Goal: Task Accomplishment & Management: Manage account settings

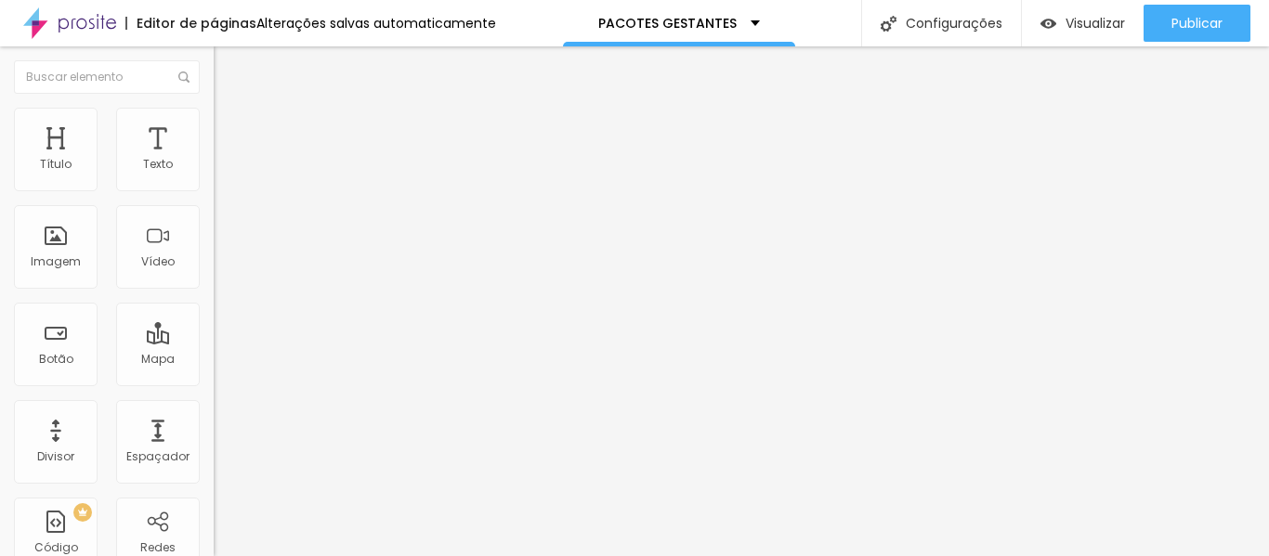
click at [214, 160] on span "Trocar imagem" at bounding box center [264, 152] width 101 height 16
click at [214, 101] on ul "Conteúdo Estilo Avançado" at bounding box center [321, 117] width 214 height 56
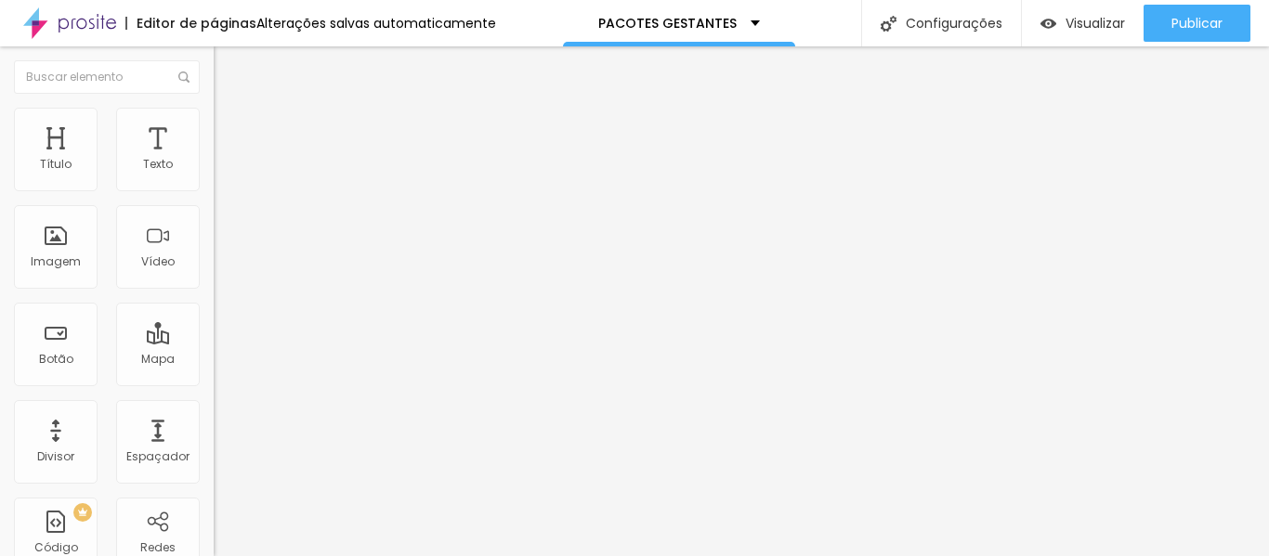
click at [214, 111] on img at bounding box center [222, 116] width 17 height 17
click at [214, 192] on div at bounding box center [321, 184] width 214 height 17
type input "30"
type input "25"
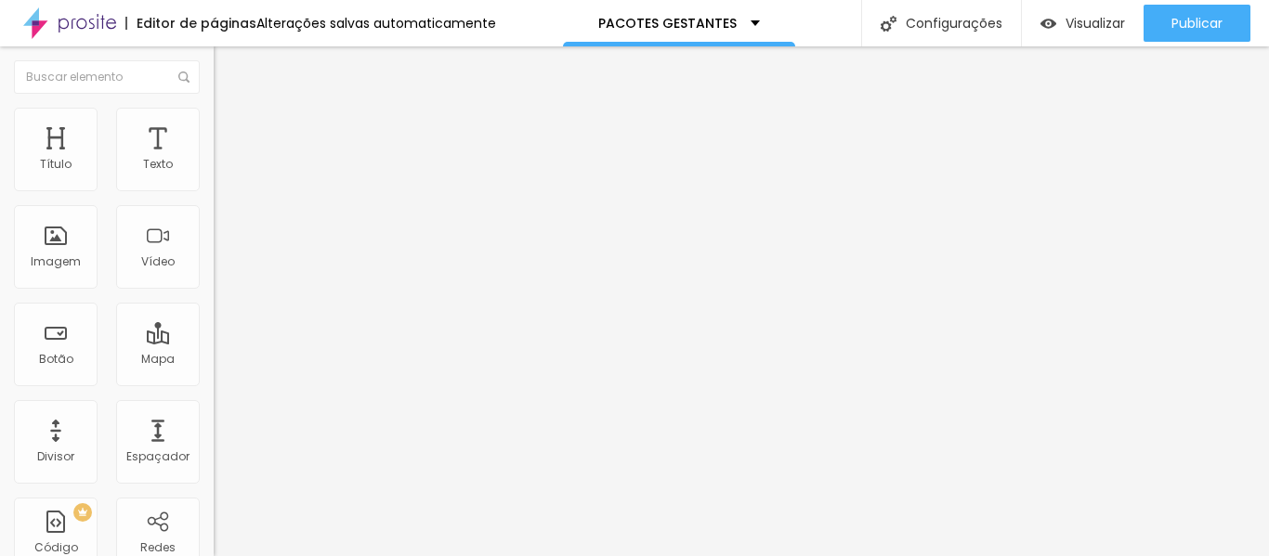
type input "25"
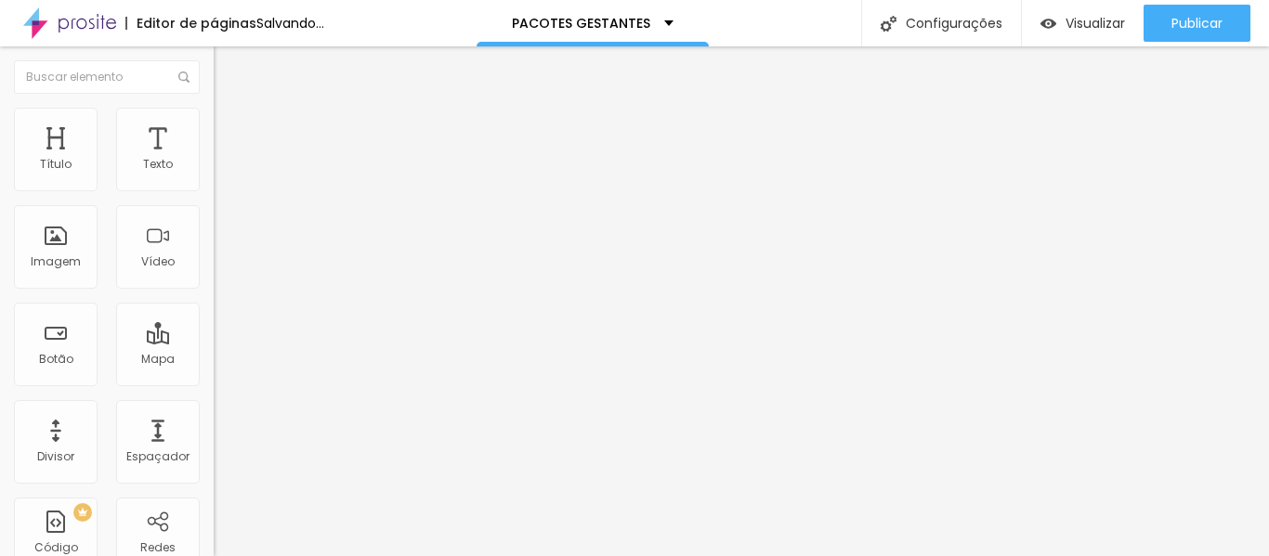
type input "20"
type input "15"
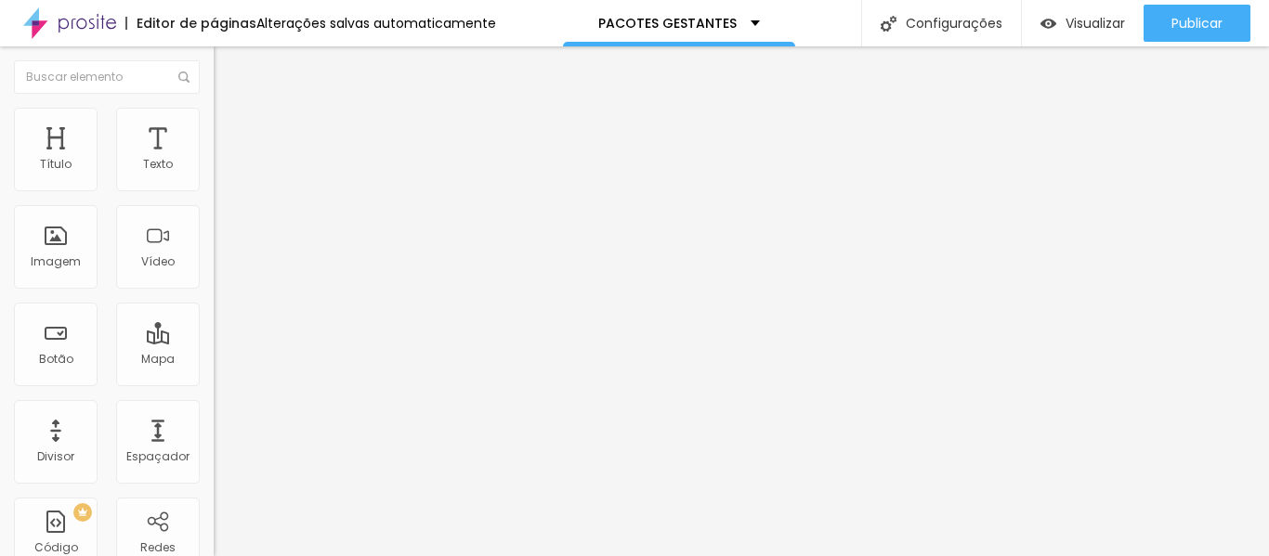
drag, startPoint x: 63, startPoint y: 199, endPoint x: 33, endPoint y: 200, distance: 30.7
type input "15"
click at [214, 190] on input "range" at bounding box center [274, 183] width 120 height 15
click at [228, 70] on div "Editar Vídeo" at bounding box center [281, 67] width 106 height 15
click at [214, 160] on span "Trocar imagem" at bounding box center [264, 152] width 101 height 16
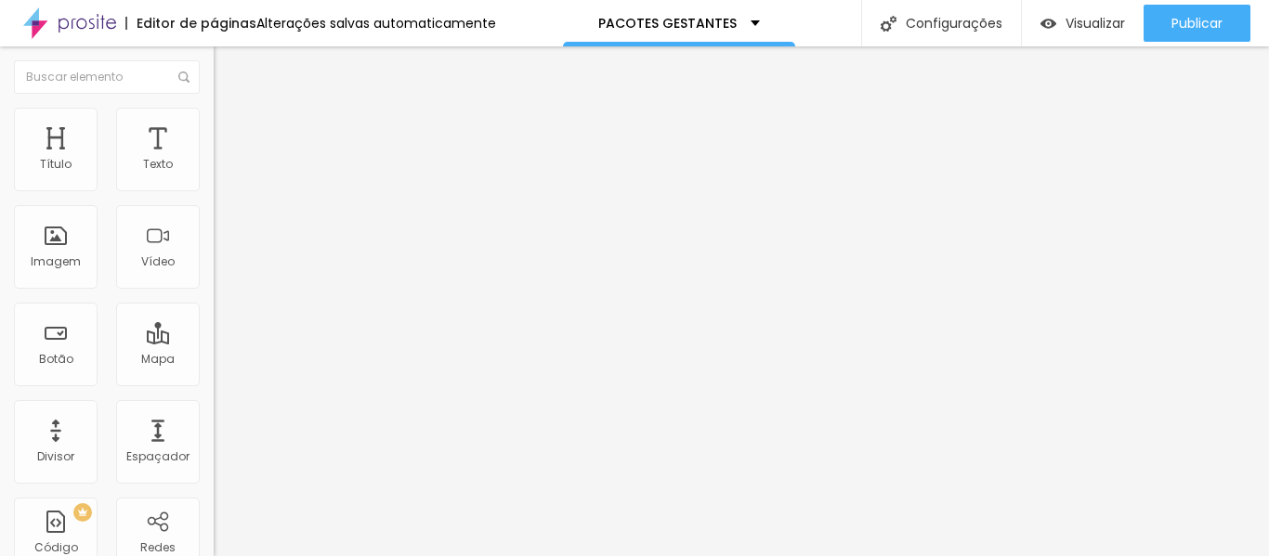
scroll to position [822, 0]
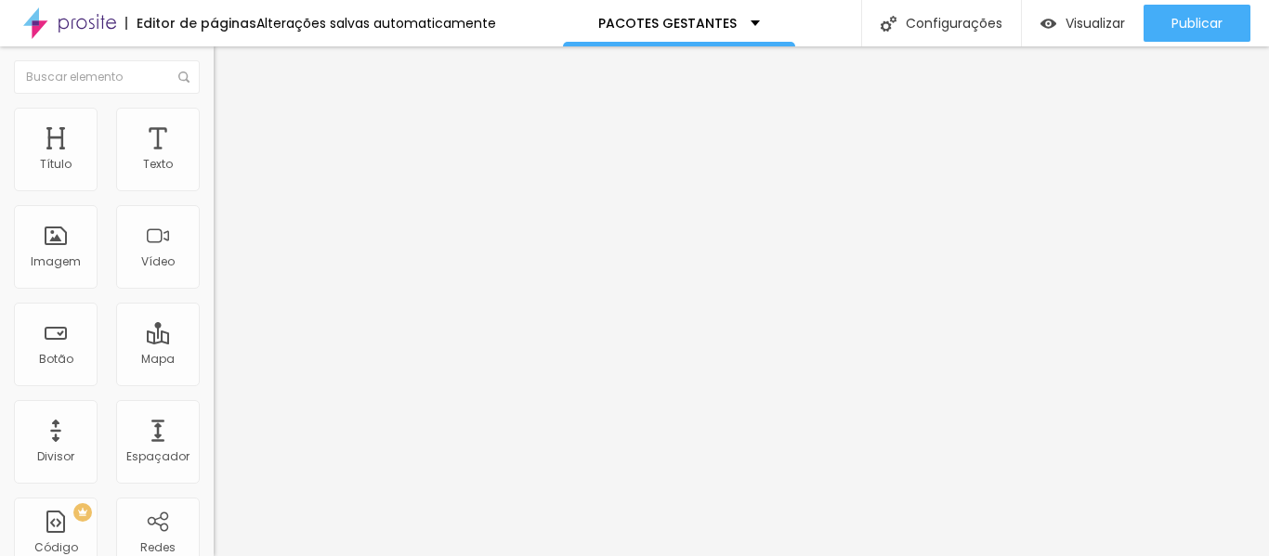
click at [214, 160] on span "Trocar imagem" at bounding box center [264, 152] width 101 height 16
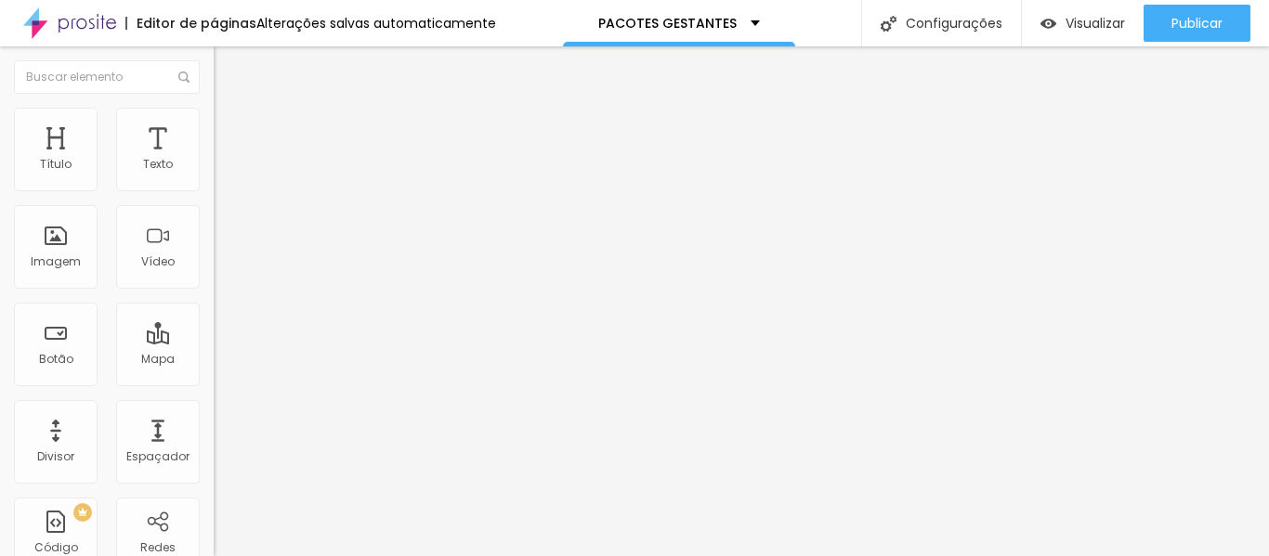
click at [214, 160] on span "Trocar imagem" at bounding box center [264, 152] width 101 height 16
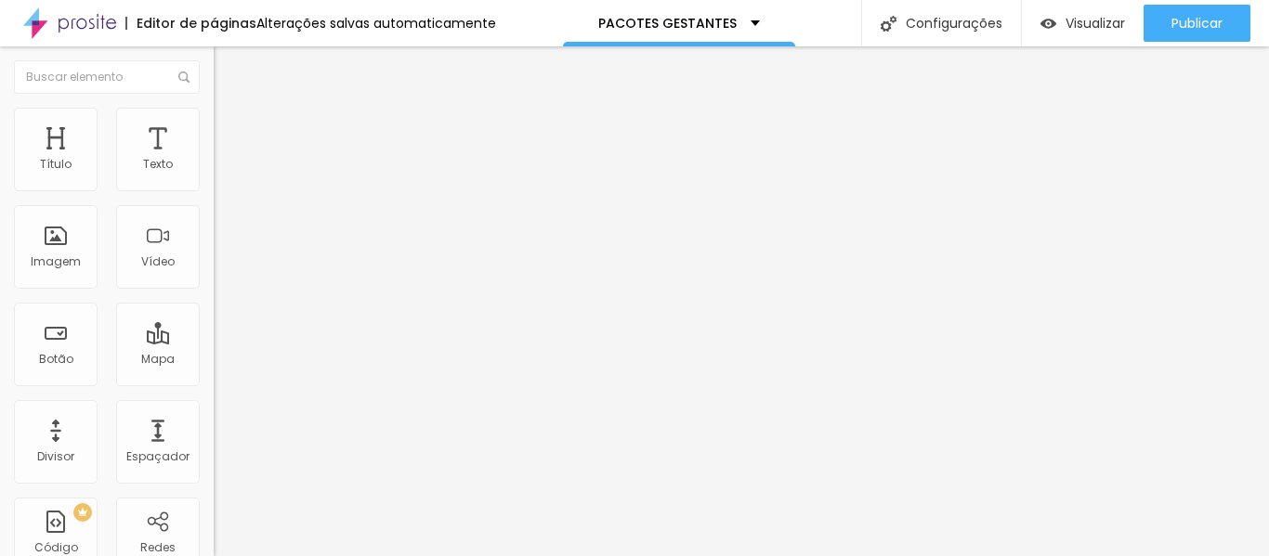
click at [214, 160] on span "Trocar imagem" at bounding box center [264, 152] width 101 height 16
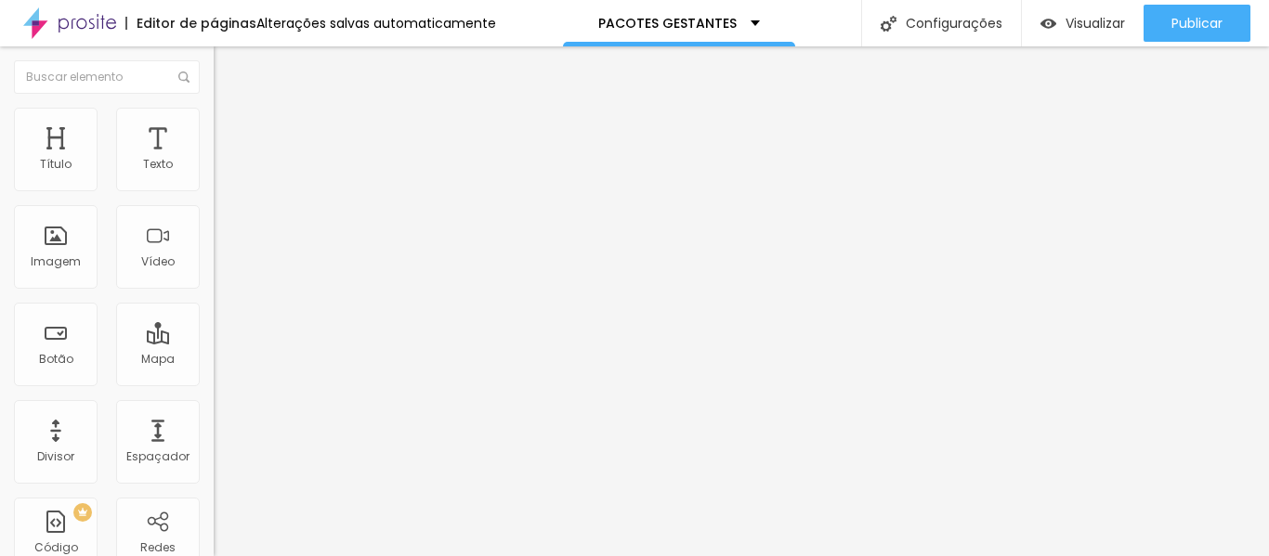
click at [214, 160] on span "Trocar imagem" at bounding box center [264, 152] width 101 height 16
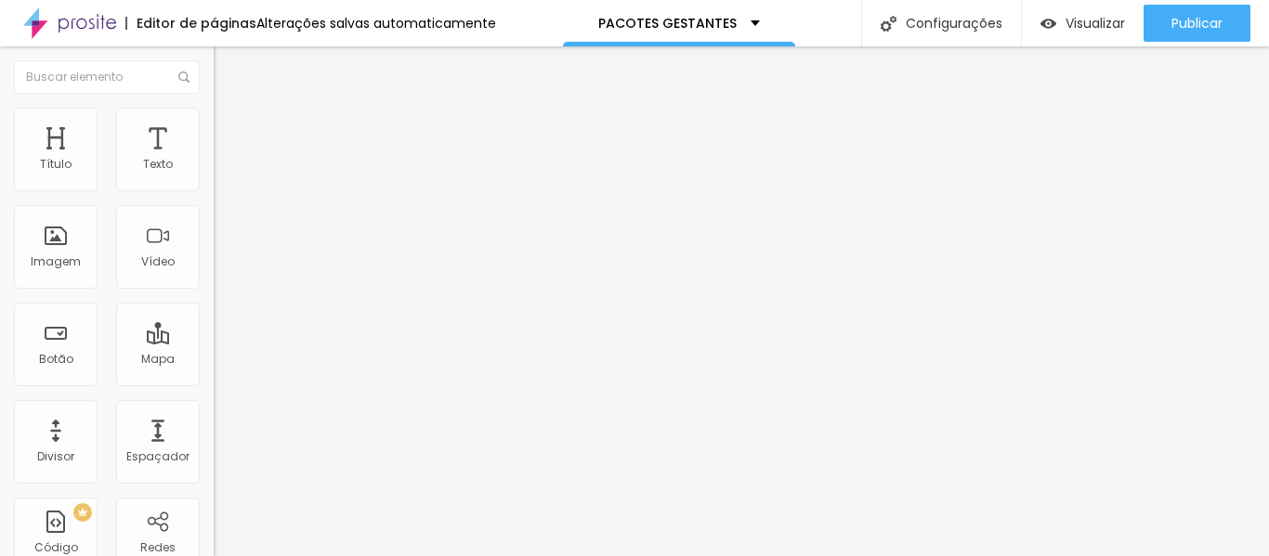
click at [214, 160] on span "Trocar imagem" at bounding box center [264, 152] width 101 height 16
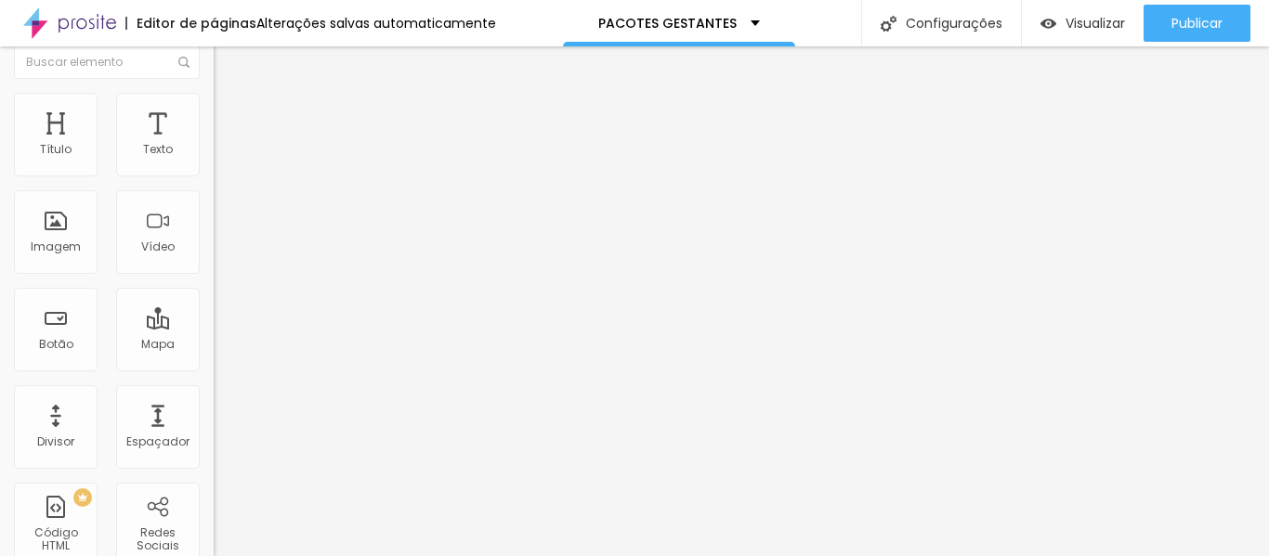
scroll to position [19, 0]
click at [214, 272] on span "Original" at bounding box center [236, 264] width 45 height 16
click at [214, 294] on span "Padrão" at bounding box center [235, 287] width 42 height 16
click at [214, 312] on span "Quadrado" at bounding box center [244, 304] width 60 height 16
click at [214, 323] on span "Original" at bounding box center [236, 316] width 45 height 16
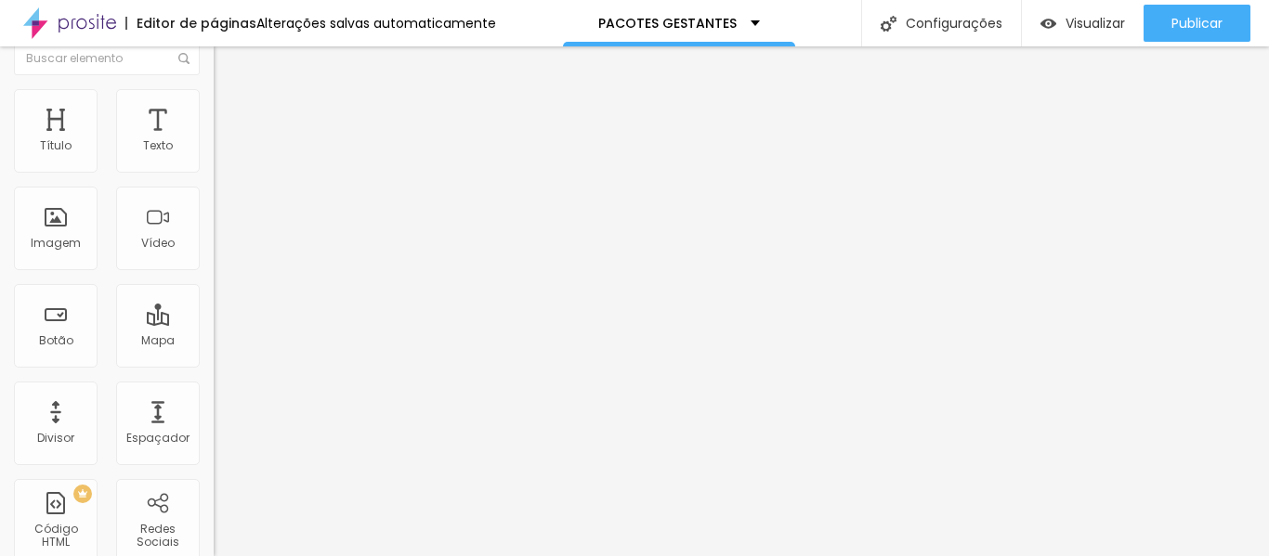
click at [214, 283] on span "Cinema" at bounding box center [237, 276] width 46 height 16
click at [214, 301] on span "Padrão" at bounding box center [235, 293] width 42 height 16
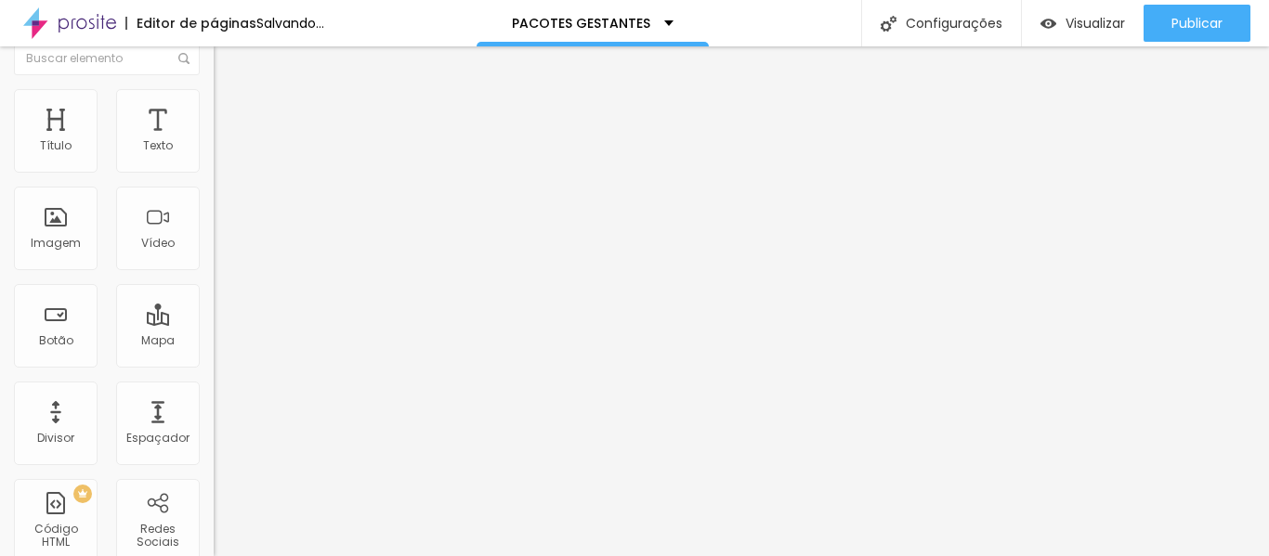
click at [214, 312] on span "Quadrado" at bounding box center [244, 304] width 60 height 16
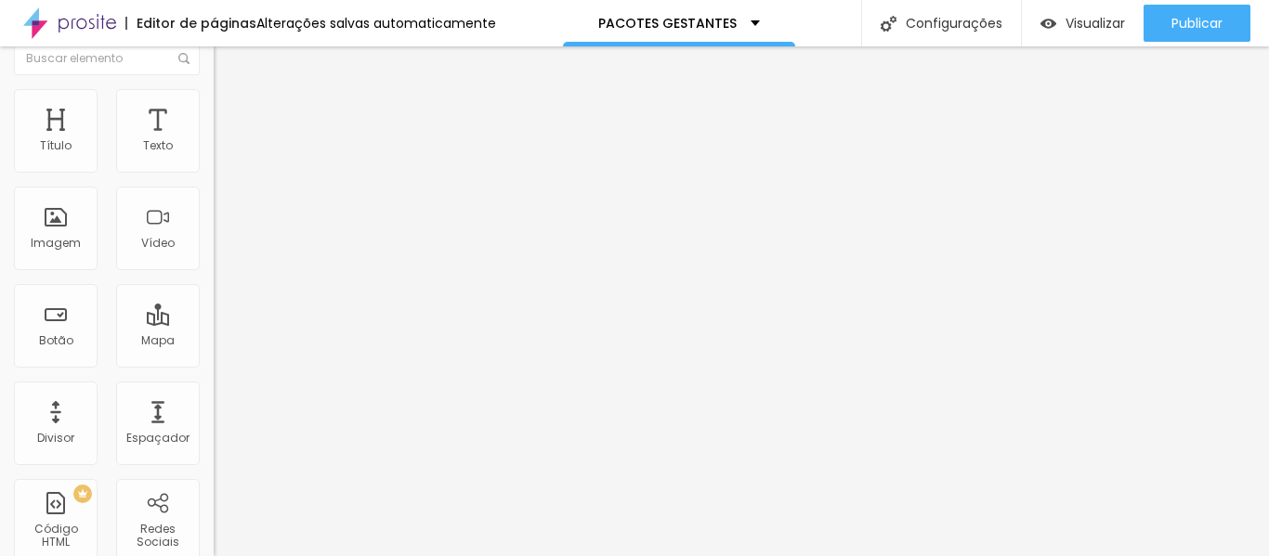
scroll to position [0, 0]
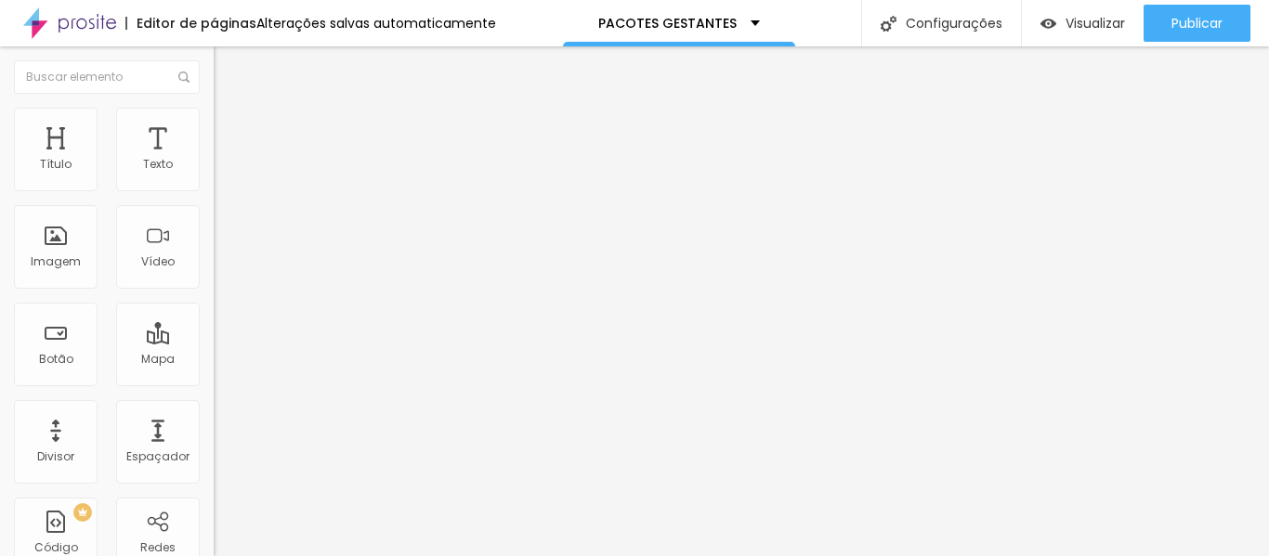
click at [214, 160] on span "Trocar imagem" at bounding box center [264, 152] width 101 height 16
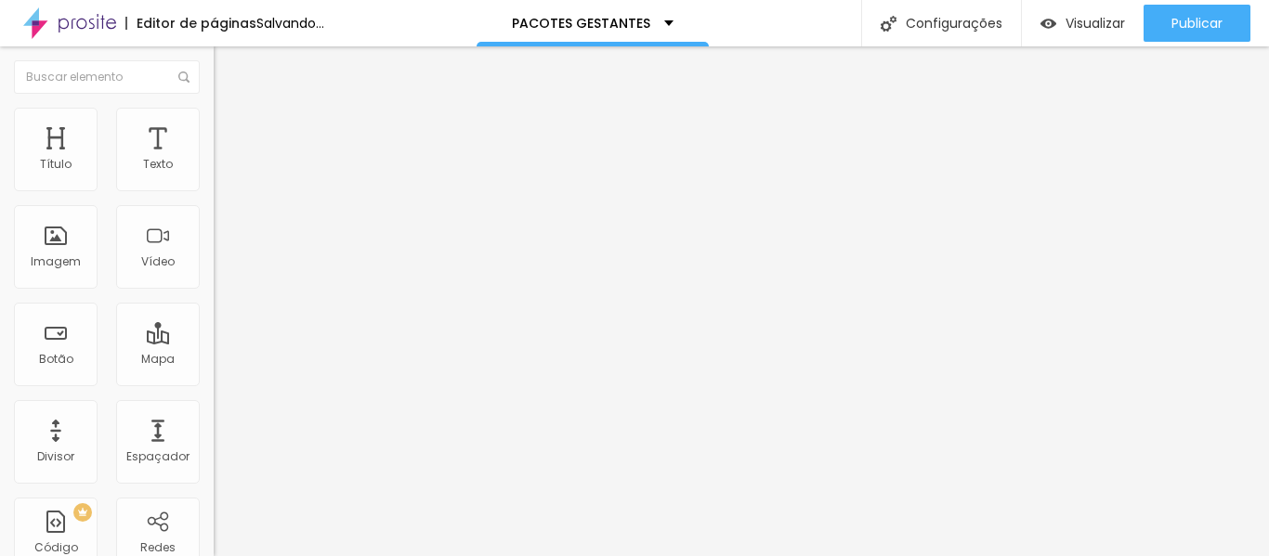
click at [214, 160] on span "Trocar imagem" at bounding box center [264, 152] width 101 height 16
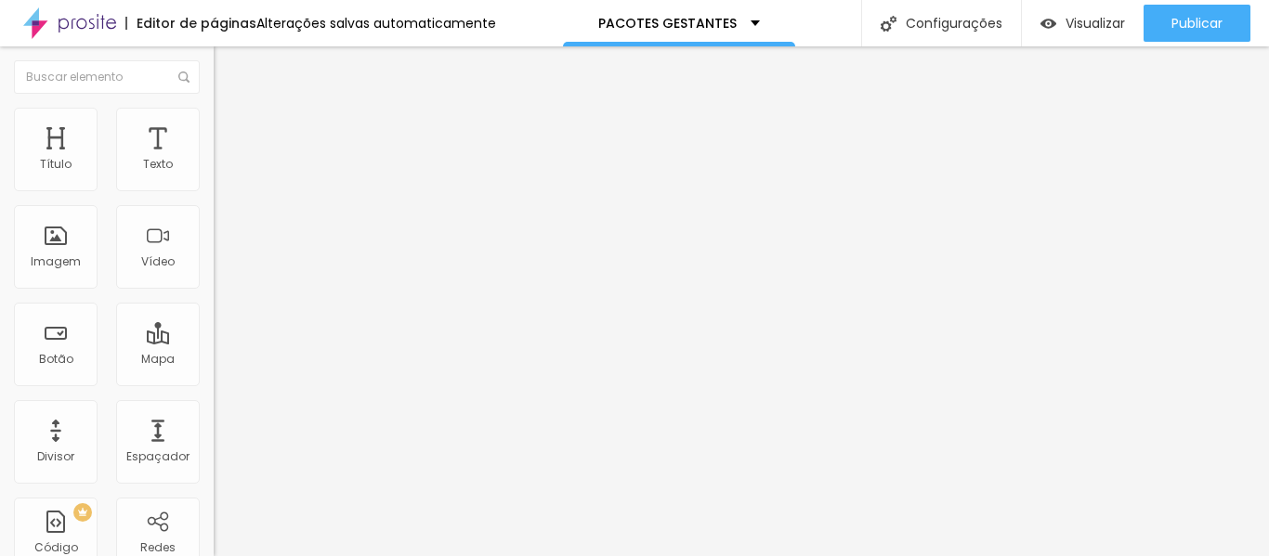
click at [214, 291] on span "1:1 Quadrado" at bounding box center [250, 283] width 73 height 16
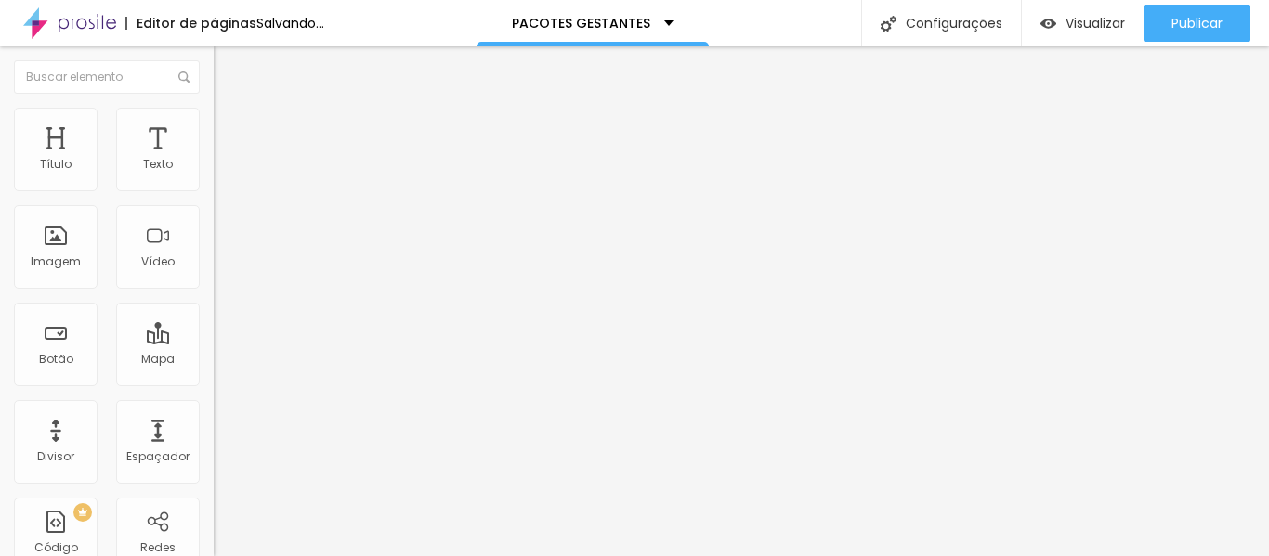
click at [214, 342] on span "Original" at bounding box center [236, 334] width 45 height 16
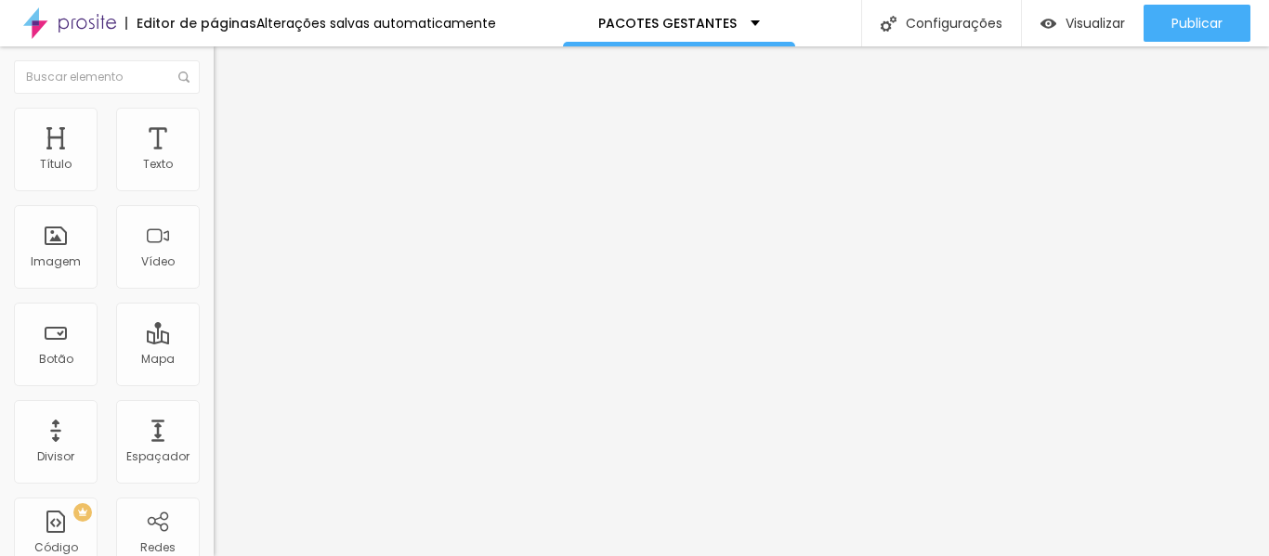
click at [214, 158] on div "Trocar imagem" at bounding box center [321, 151] width 214 height 13
click at [214, 160] on span "Trocar imagem" at bounding box center [264, 152] width 101 height 16
click at [214, 455] on input "35" at bounding box center [254, 465] width 80 height 20
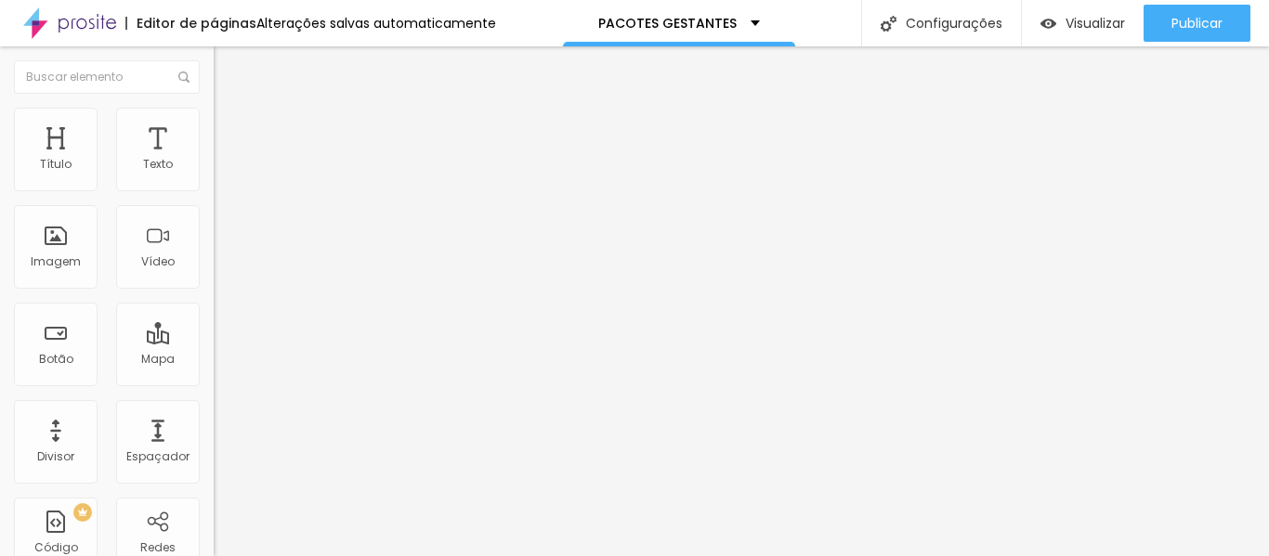
click at [214, 455] on input "35" at bounding box center [254, 465] width 80 height 20
type input "14"
type input "3"
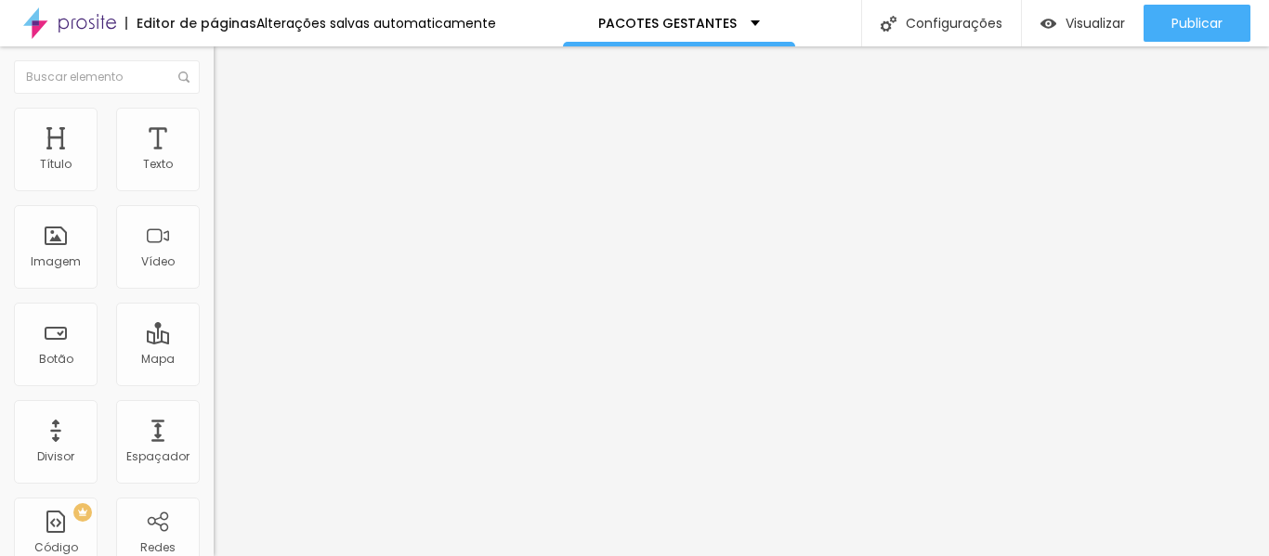
type input "30"
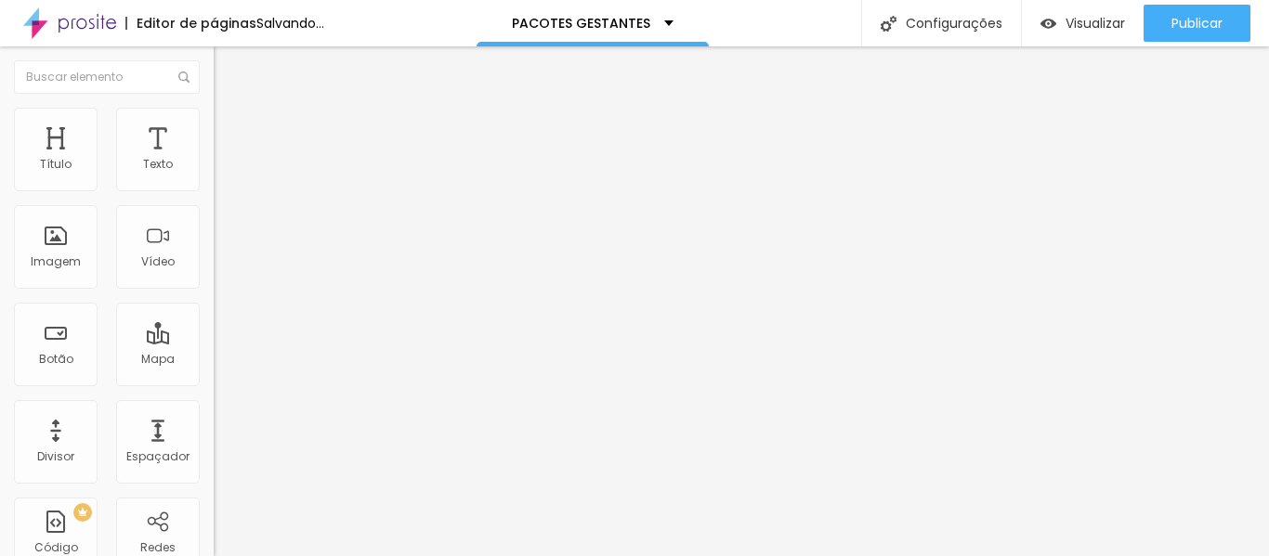
drag, startPoint x: 179, startPoint y: 392, endPoint x: 200, endPoint y: 391, distance: 20.5
click at [214, 391] on div "35 Tamanho do texto" at bounding box center [321, 354] width 214 height 263
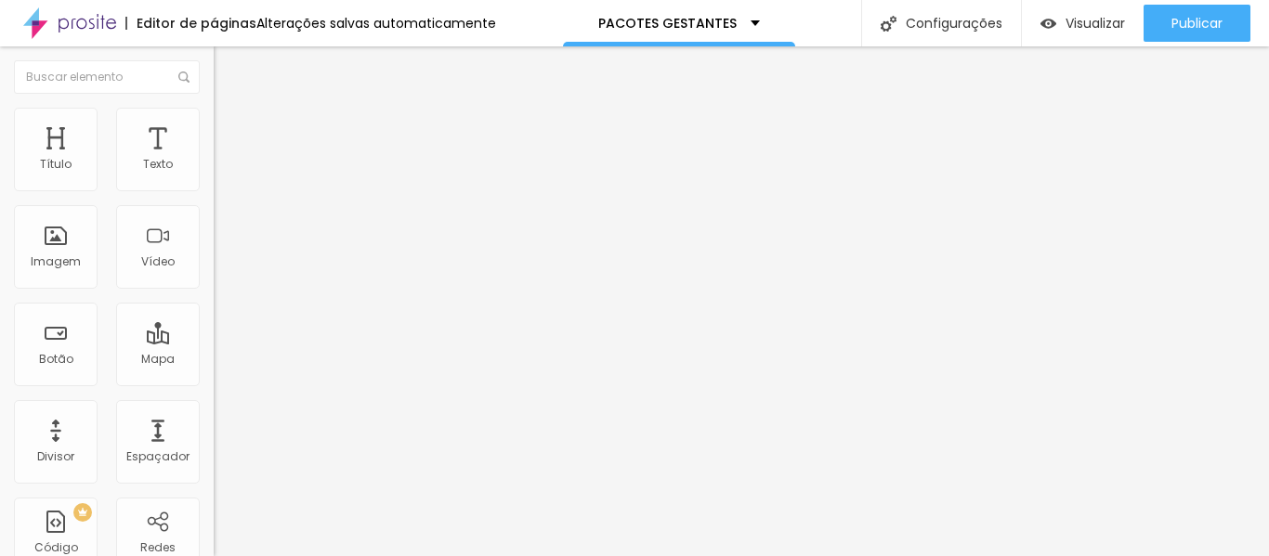
type input "14"
type input "3"
type input "30"
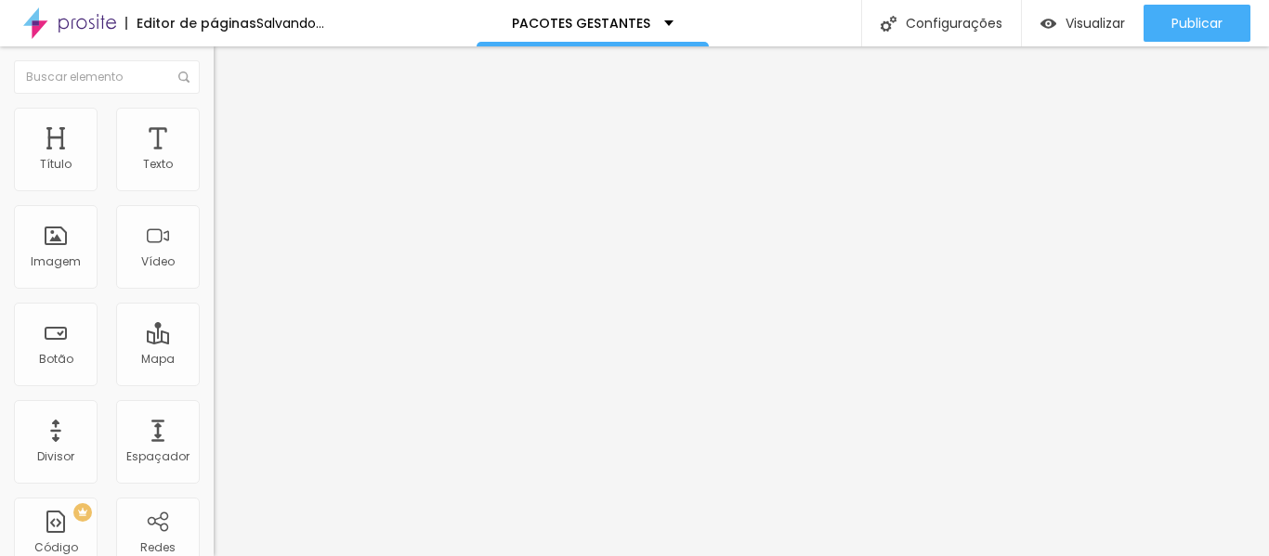
click at [214, 402] on div "35 Tamanho do texto" at bounding box center [321, 354] width 214 height 263
click at [214, 455] on input "35" at bounding box center [254, 465] width 80 height 20
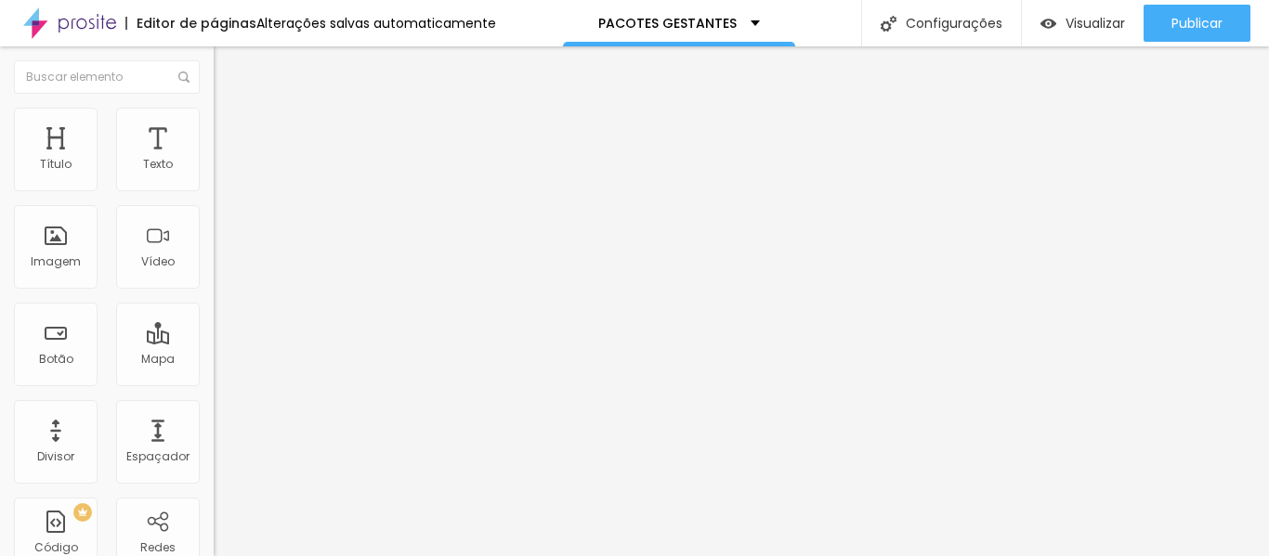
drag, startPoint x: 190, startPoint y: 389, endPoint x: 206, endPoint y: 394, distance: 16.5
click at [214, 394] on div "35 Tamanho do texto" at bounding box center [321, 354] width 214 height 263
type input "30"
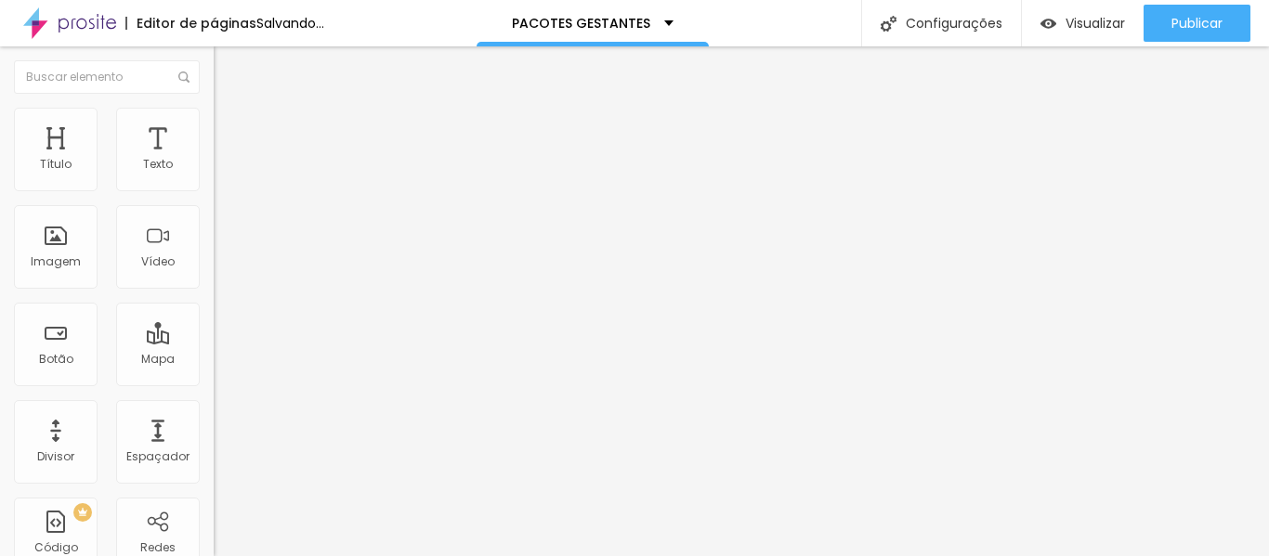
drag, startPoint x: 33, startPoint y: 211, endPoint x: 70, endPoint y: 211, distance: 36.2
click at [214, 175] on input "R$1200" at bounding box center [325, 165] width 223 height 19
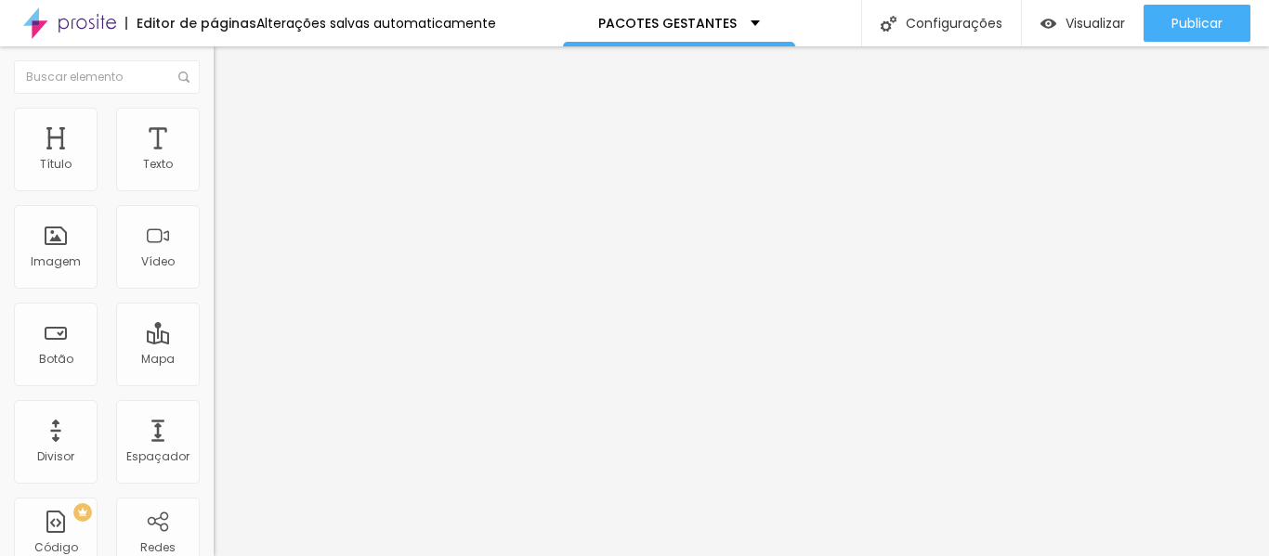
drag, startPoint x: 78, startPoint y: 203, endPoint x: 29, endPoint y: 206, distance: 49.3
click at [214, 175] on input "R$1200" at bounding box center [325, 165] width 223 height 19
drag, startPoint x: 135, startPoint y: 212, endPoint x: 36, endPoint y: 214, distance: 98.5
click at [214, 175] on input "R$1200" at bounding box center [325, 165] width 223 height 19
type input "R$580"
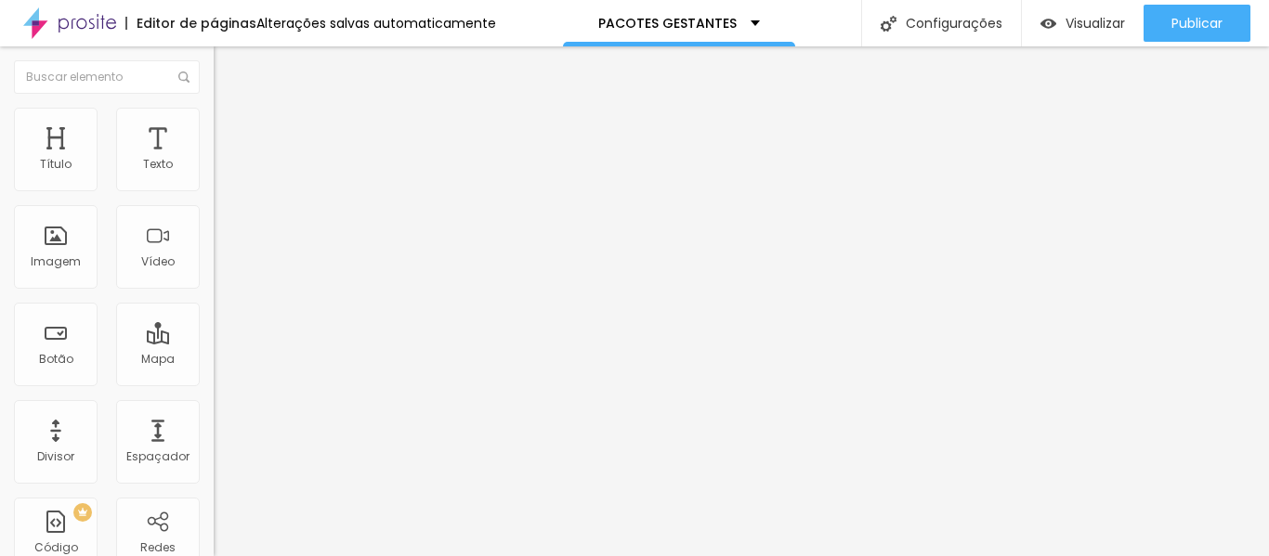
click at [214, 359] on div "URL" at bounding box center [321, 358] width 214 height 11
drag, startPoint x: 96, startPoint y: 204, endPoint x: 36, endPoint y: 206, distance: 59.5
click at [214, 175] on input "R$1500" at bounding box center [325, 165] width 223 height 19
drag, startPoint x: 89, startPoint y: 216, endPoint x: 39, endPoint y: 215, distance: 50.2
click at [214, 175] on input "R$1500" at bounding box center [325, 165] width 223 height 19
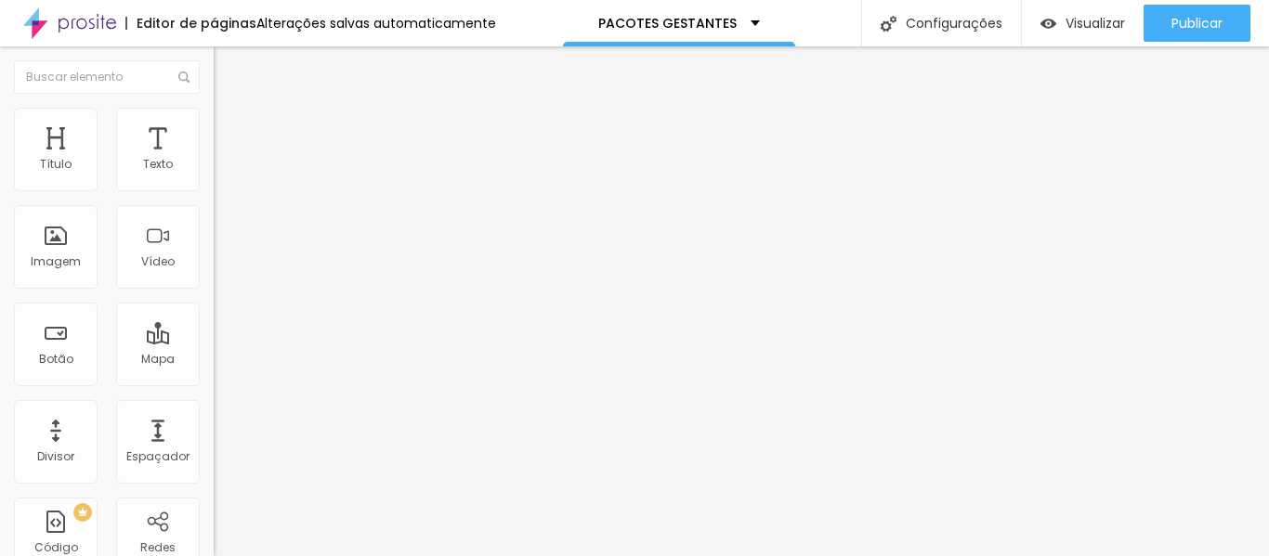
type input "R$900"
drag, startPoint x: 36, startPoint y: 205, endPoint x: 64, endPoint y: 209, distance: 28.1
click at [214, 175] on input "R$900" at bounding box center [325, 165] width 223 height 19
click at [214, 175] on input "R$2200" at bounding box center [325, 165] width 223 height 19
drag, startPoint x: 39, startPoint y: 211, endPoint x: 78, endPoint y: 214, distance: 39.1
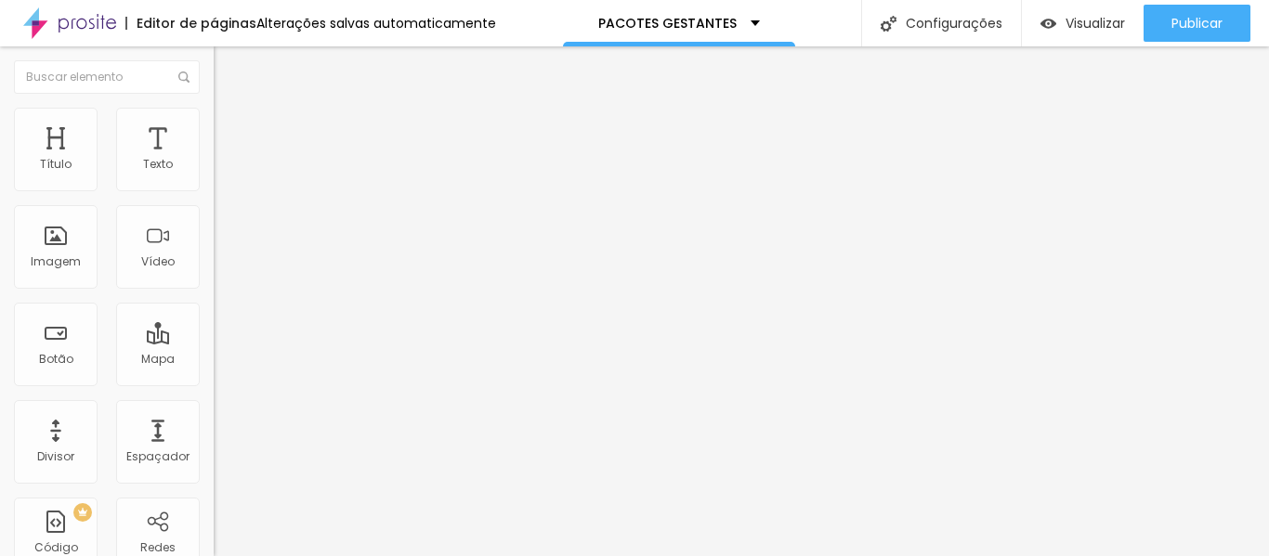
click at [214, 175] on input "R$2200" at bounding box center [325, 165] width 223 height 19
type input "R$1600"
click at [214, 175] on input "R$900" at bounding box center [325, 165] width 223 height 19
type input "R$800"
click at [214, 160] on span "Trocar imagem" at bounding box center [264, 152] width 101 height 16
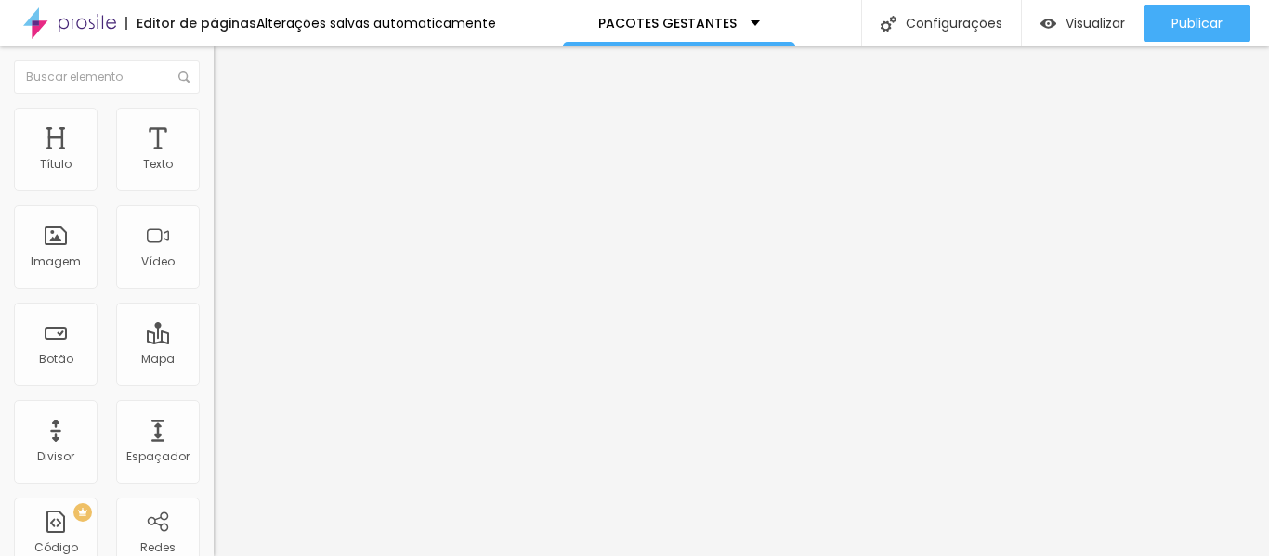
scroll to position [1489, 0]
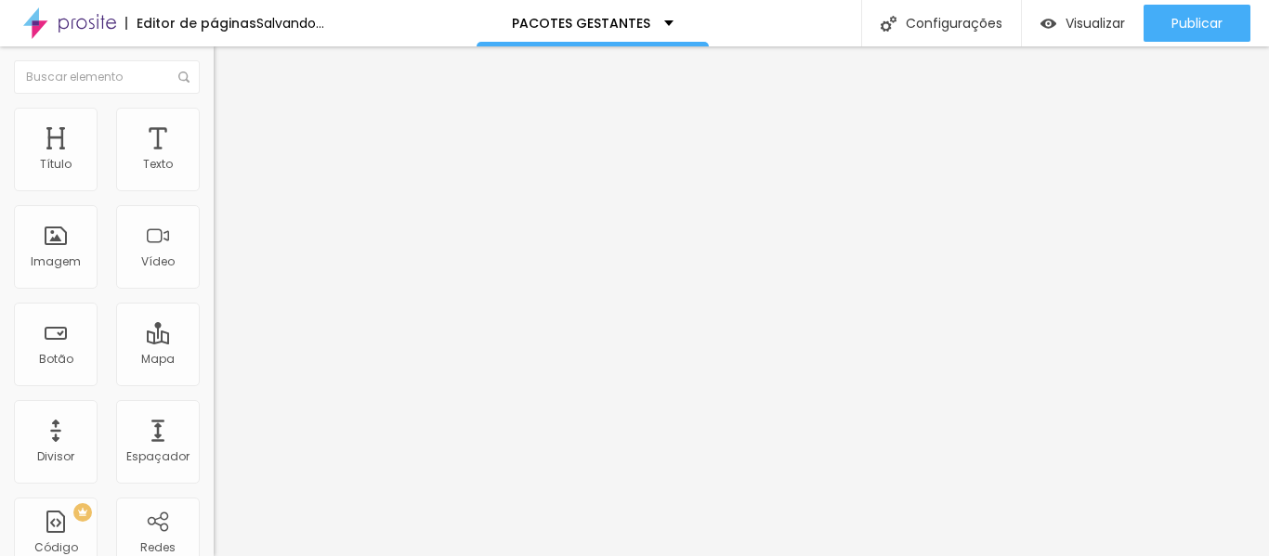
click at [214, 160] on span "Trocar imagem" at bounding box center [264, 152] width 101 height 16
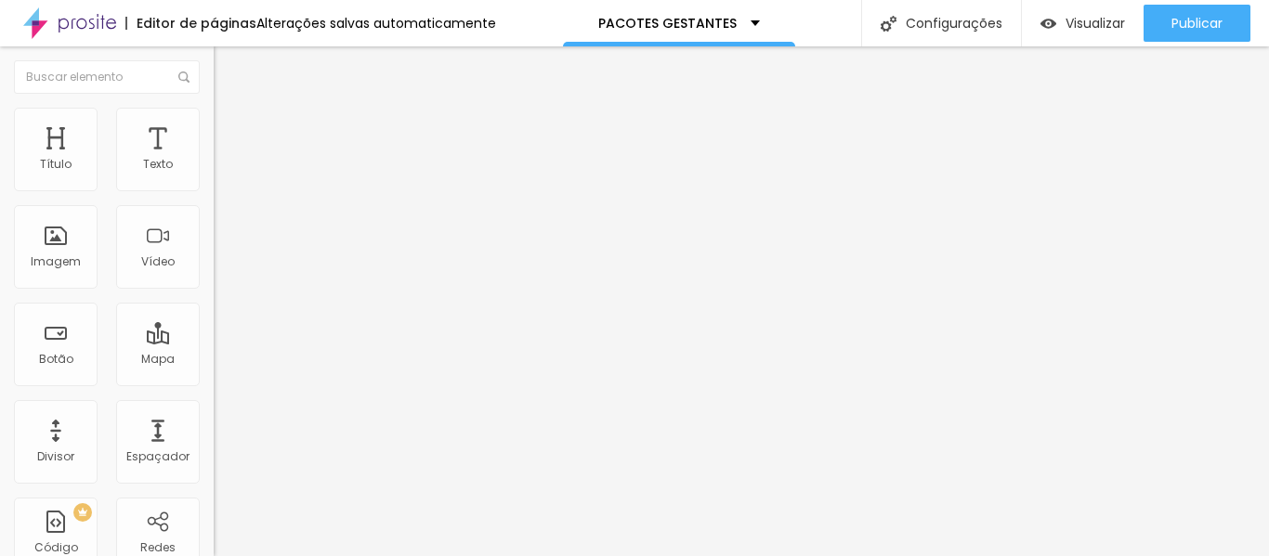
scroll to position [1653, 0]
click at [214, 275] on button "button" at bounding box center [227, 265] width 26 height 20
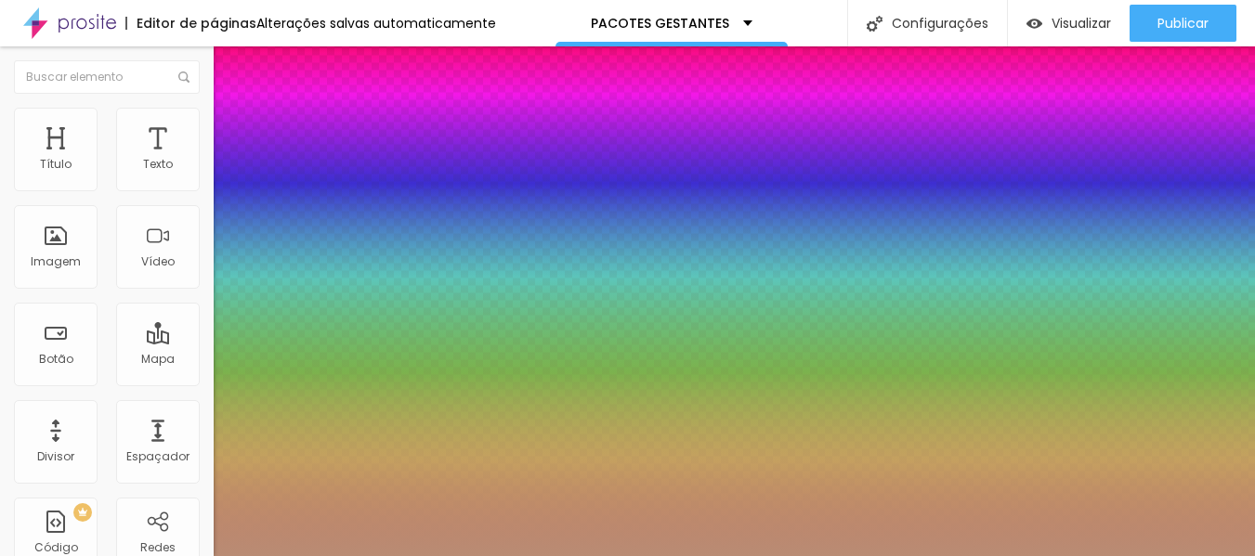
type input "36"
type input "1"
type input "0.5"
type input "1"
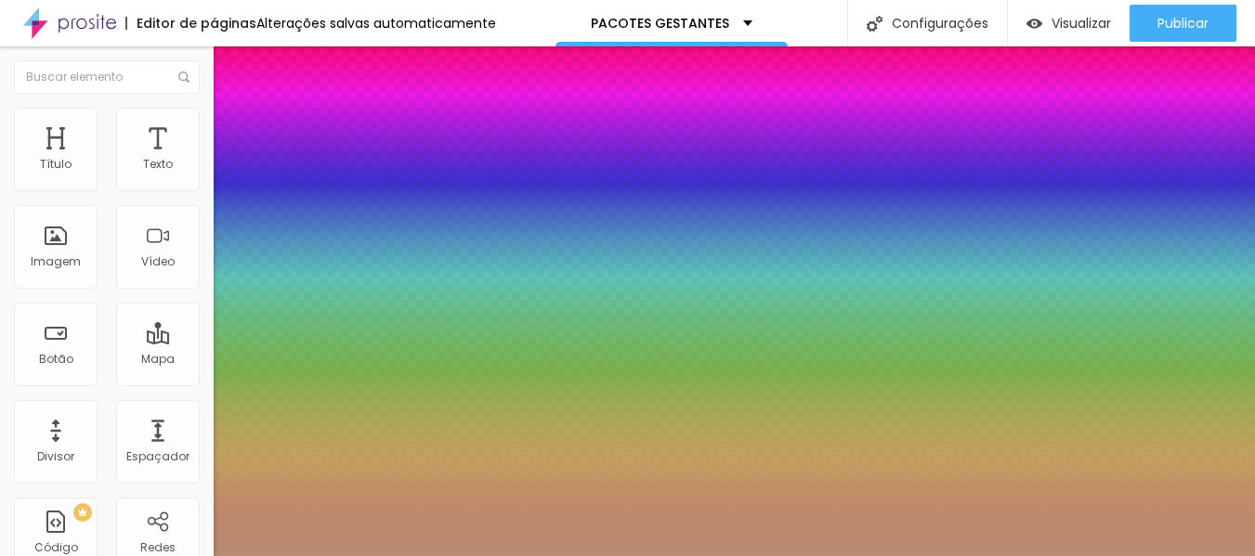
type input "0.5"
type input "1"
type input "0.5"
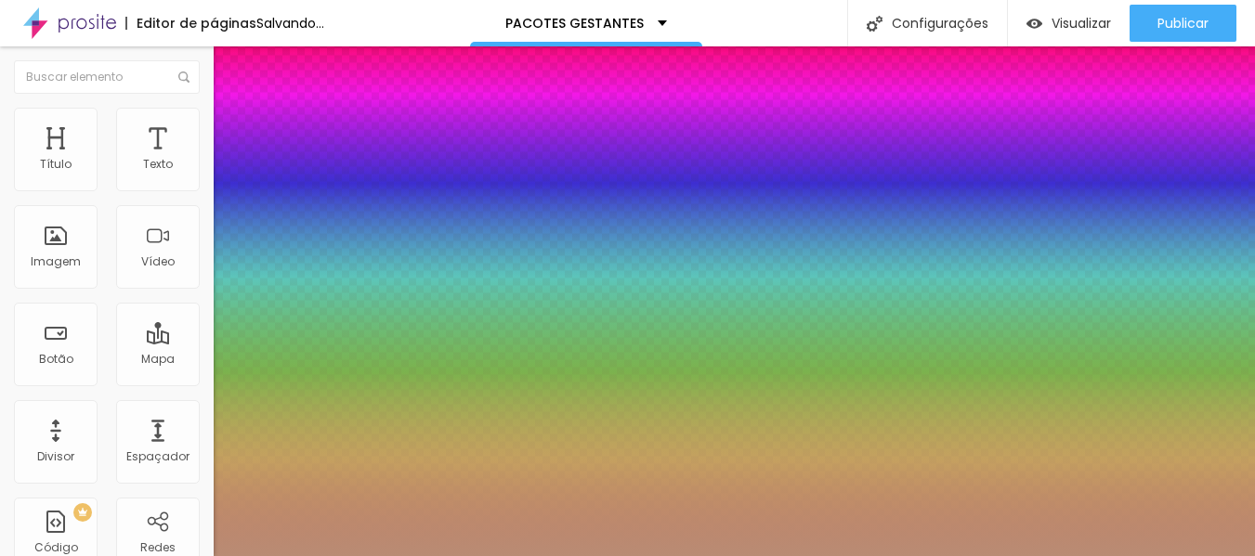
type input "35"
type input "1"
type input "0.5"
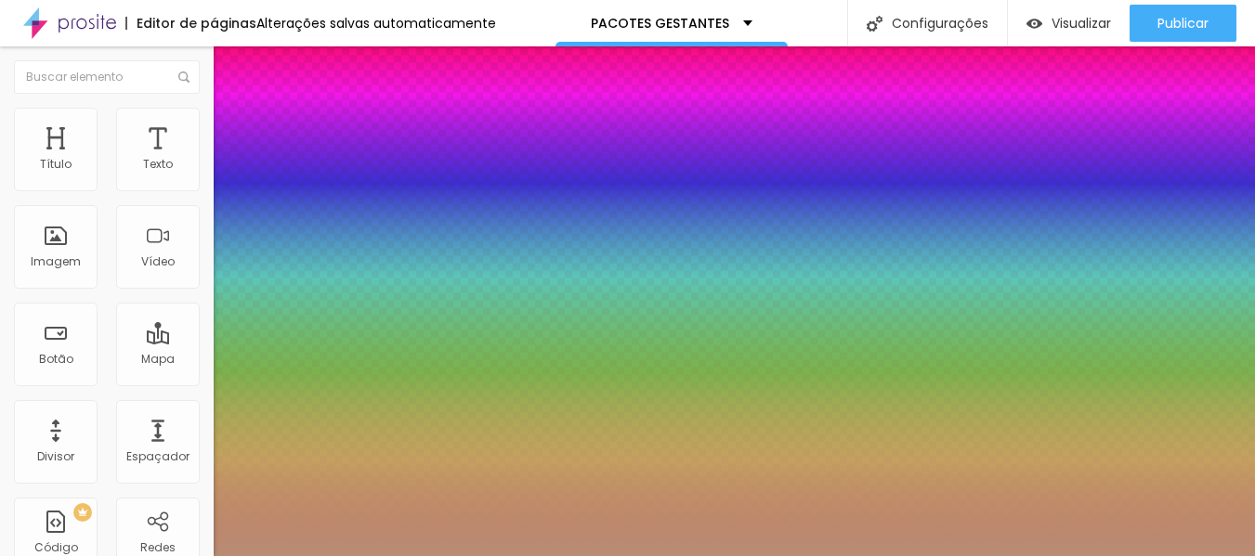
type input "34"
type input "1"
type input "0.5"
type input "33"
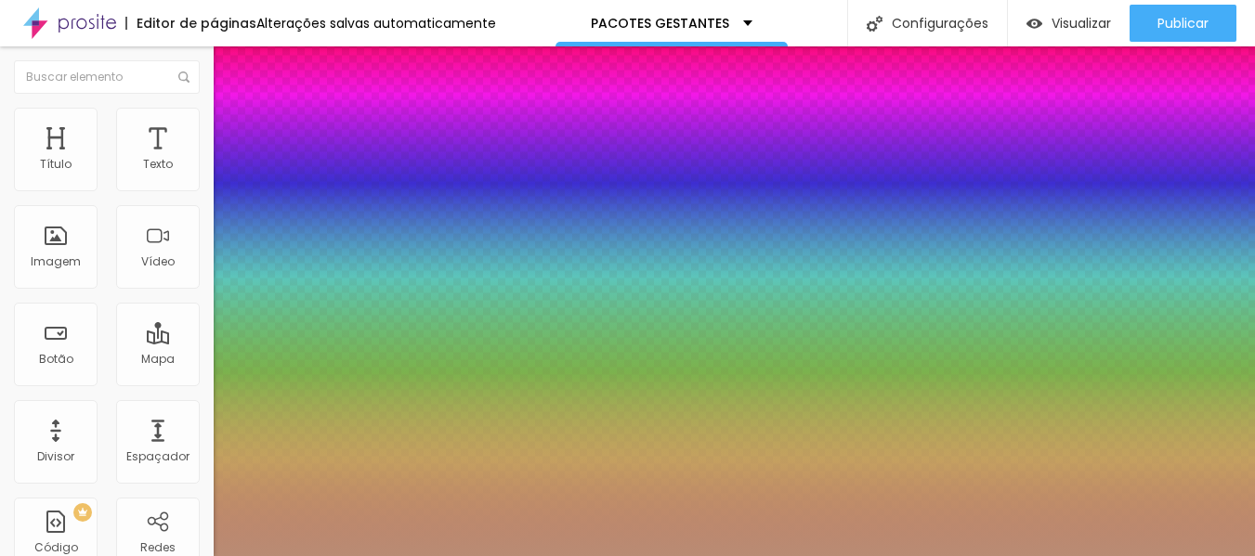
type input "33"
type input "1"
type input "0.5"
type input "31"
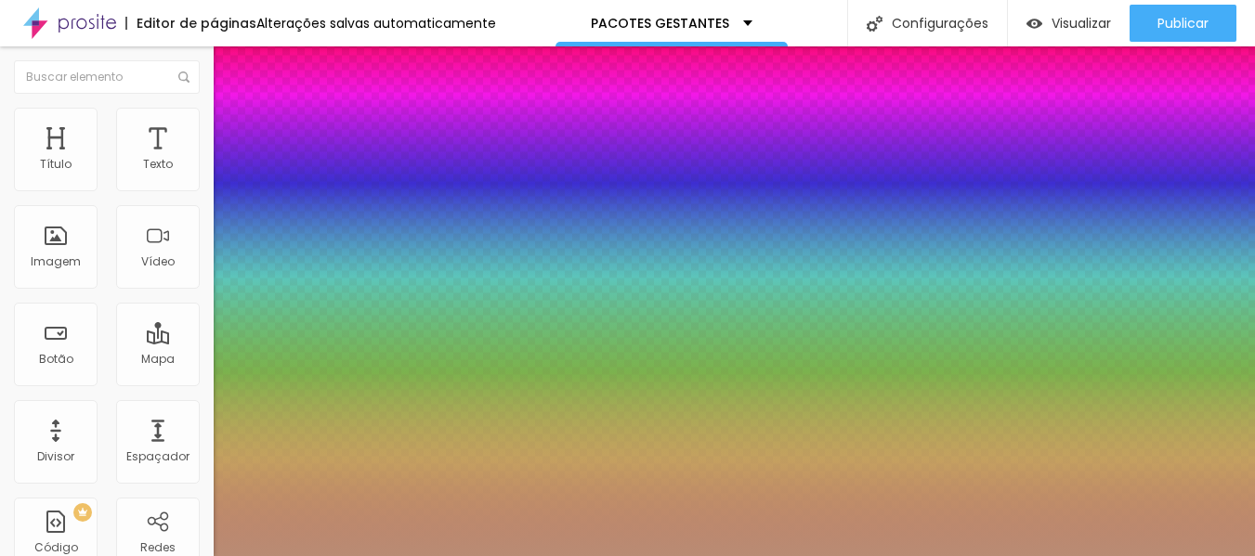
type input "1"
type input "0.5"
type input "30"
type input "1"
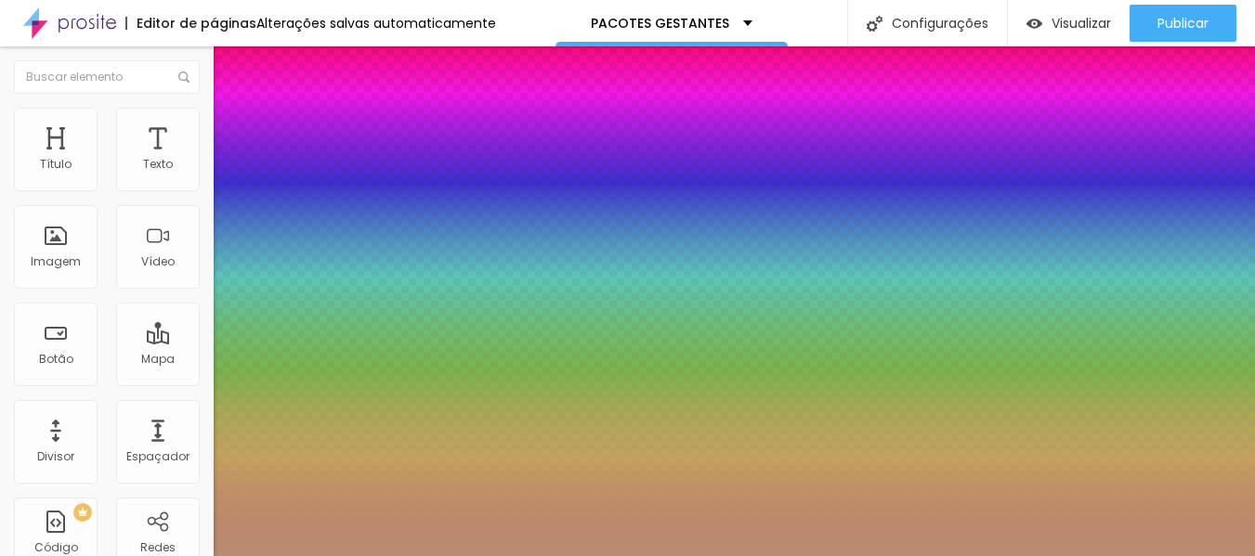
type input "0.5"
type input "29"
type input "1"
type input "0.5"
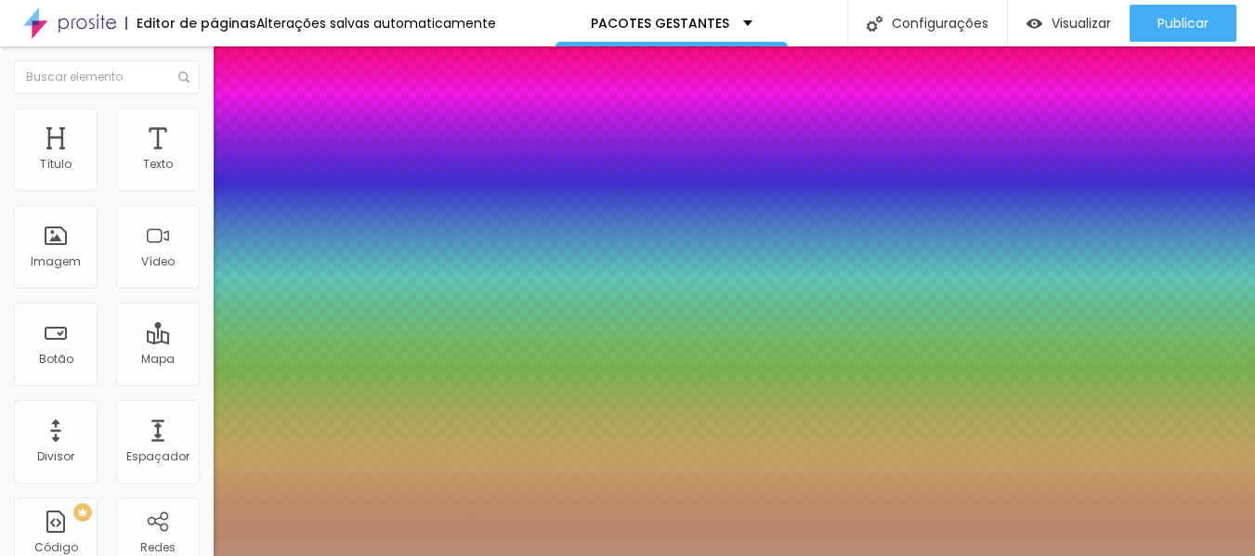
drag, startPoint x: 280, startPoint y: 529, endPoint x: 269, endPoint y: 529, distance: 10.2
type input "29"
click at [1101, 556] on div at bounding box center [627, 556] width 1255 height 0
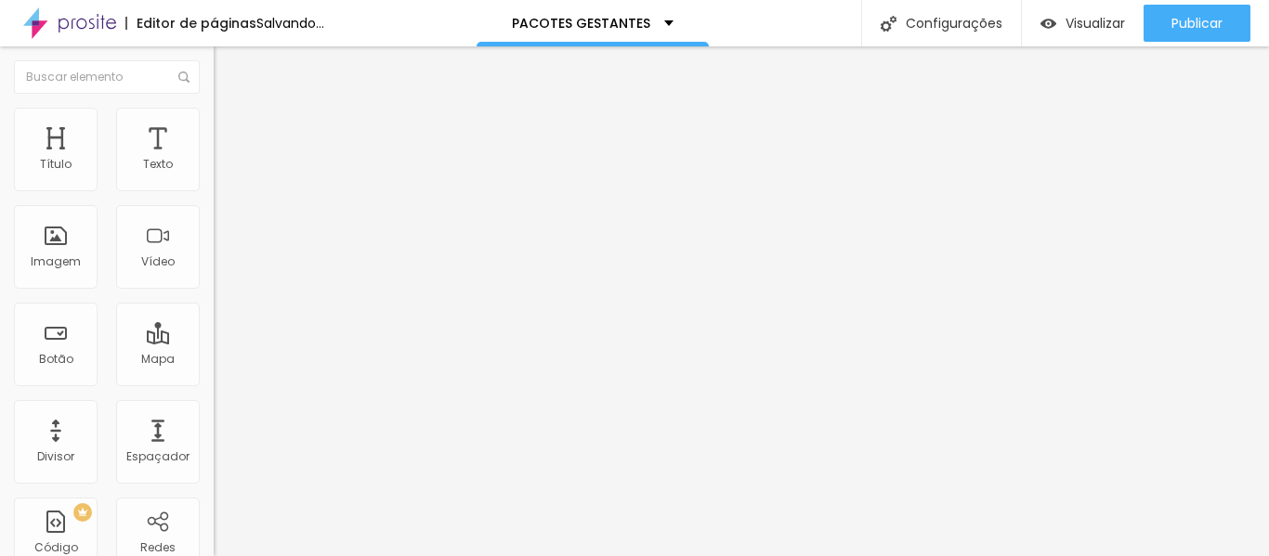
click at [214, 175] on input "R$800" at bounding box center [325, 165] width 223 height 19
type input "R$900"
